Goal: Find specific page/section: Find specific page/section

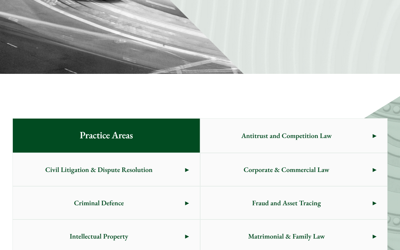
scroll to position [320, 0]
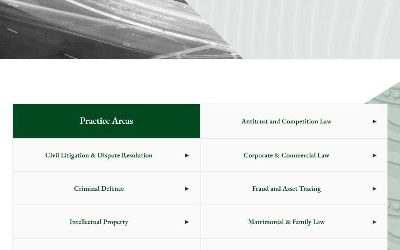
click at [160, 217] on span "Intellectual Property" at bounding box center [99, 221] width 172 height 33
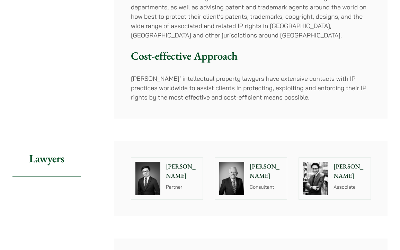
scroll to position [243, 0]
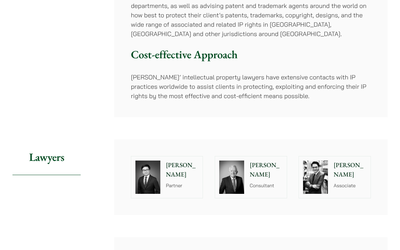
click at [169, 178] on p "[PERSON_NAME]" at bounding box center [182, 169] width 33 height 19
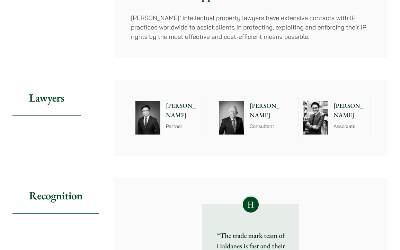
scroll to position [305, 0]
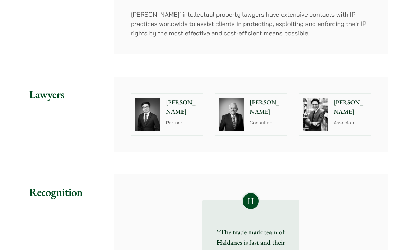
click at [165, 110] on div "[PERSON_NAME] Partner" at bounding box center [183, 114] width 38 height 42
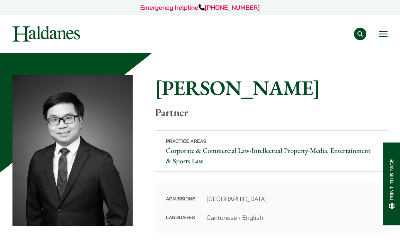
click at [382, 33] on button "Open menu" at bounding box center [383, 34] width 8 height 6
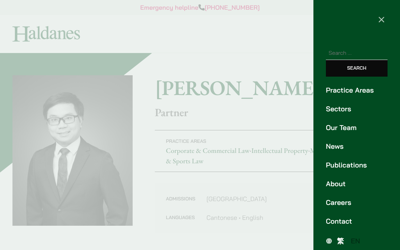
scroll to position [0, 0]
click at [340, 242] on span "繁" at bounding box center [340, 240] width 7 height 9
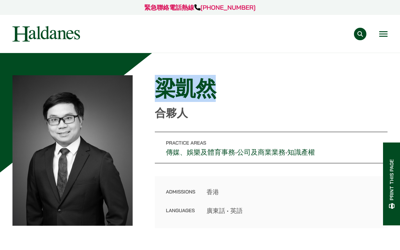
drag, startPoint x: 155, startPoint y: 87, endPoint x: 209, endPoint y: 88, distance: 54.0
click at [209, 88] on h1 "梁凱然" at bounding box center [271, 88] width 233 height 25
copy h1 "梁凱然"
